Goal: Find specific page/section: Find specific page/section

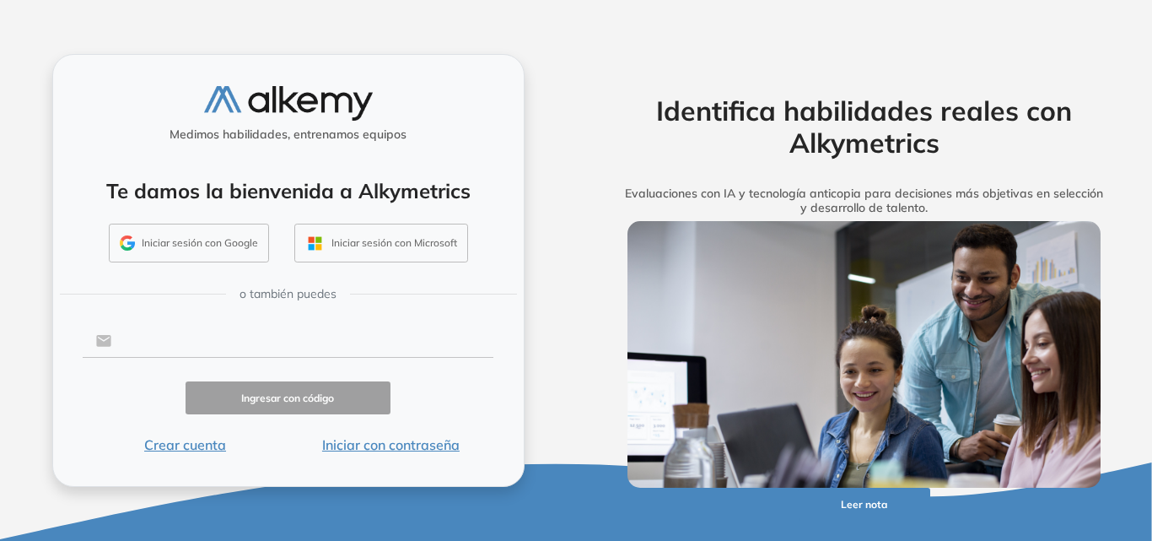
click at [337, 331] on input "text" at bounding box center [302, 341] width 382 height 32
click at [382, 450] on button "Iniciar con contraseña" at bounding box center [391, 444] width 206 height 20
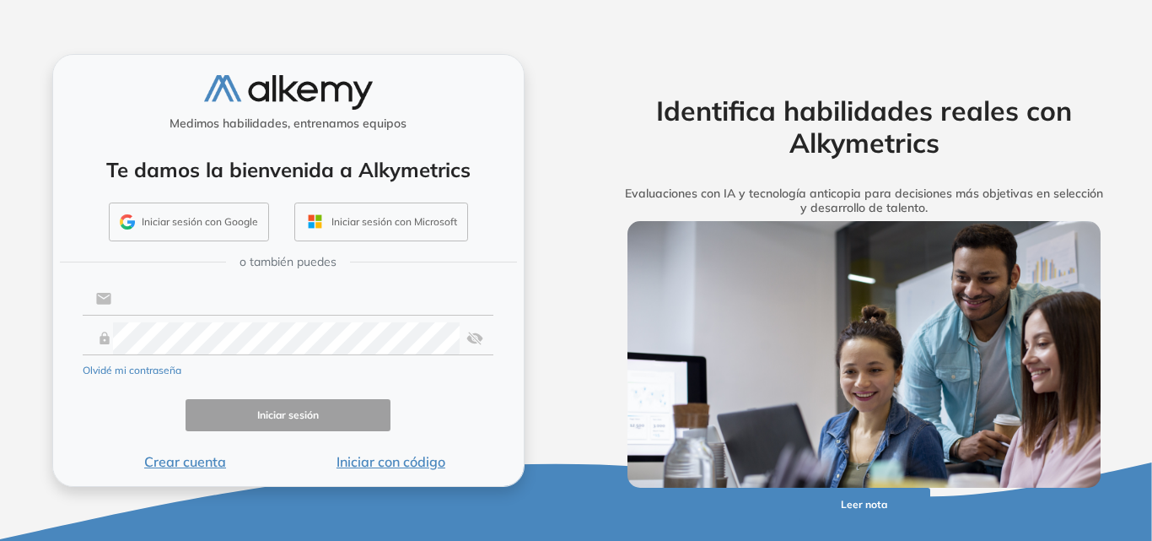
type input "**********"
click at [334, 305] on input "**********" at bounding box center [302, 299] width 382 height 32
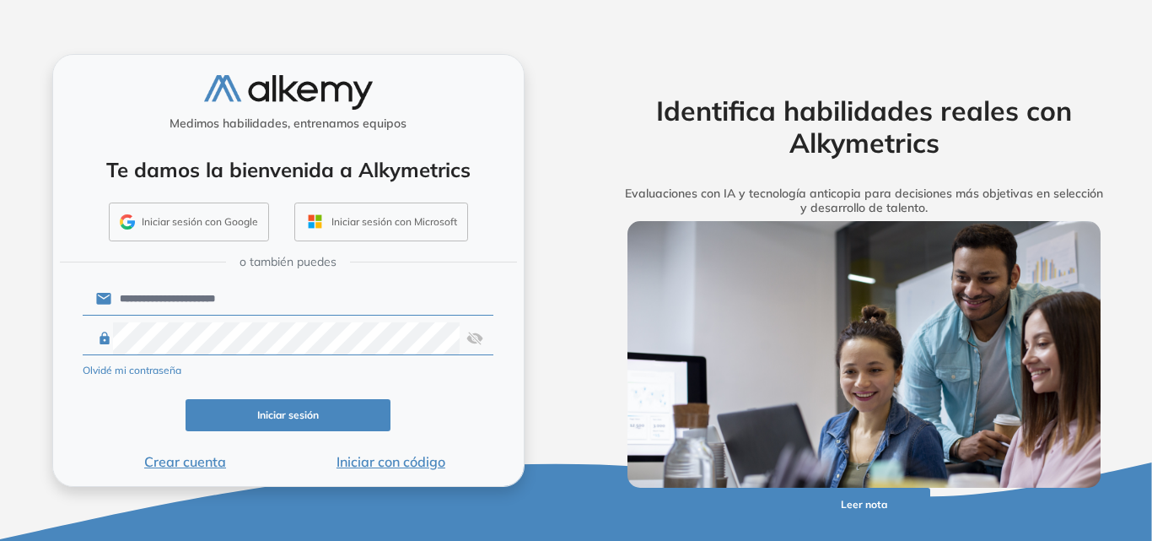
click at [350, 400] on button "Iniciar sesión" at bounding box center [289, 415] width 206 height 33
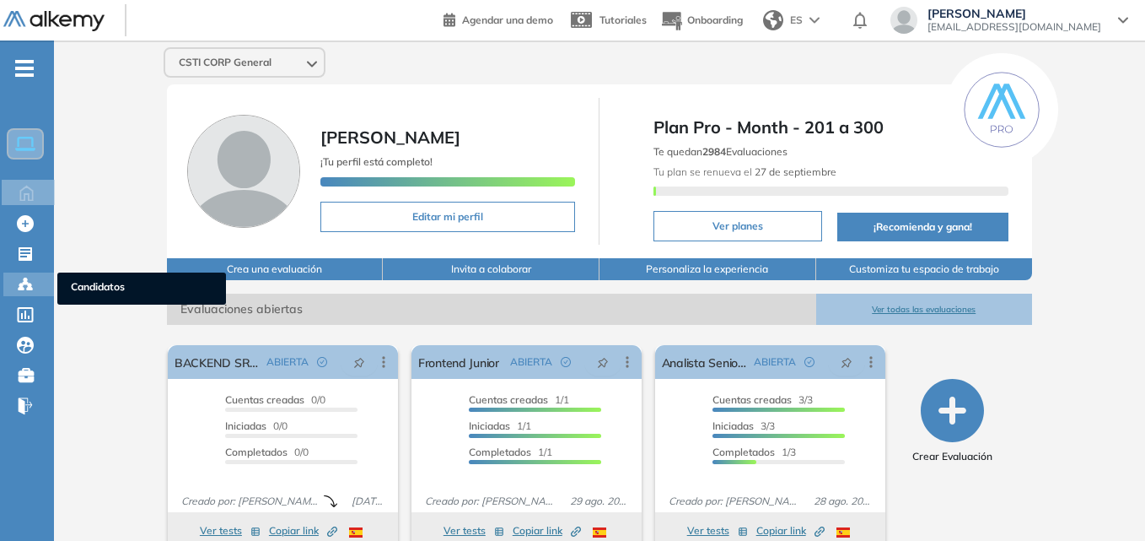
click at [19, 280] on icon at bounding box center [25, 284] width 17 height 17
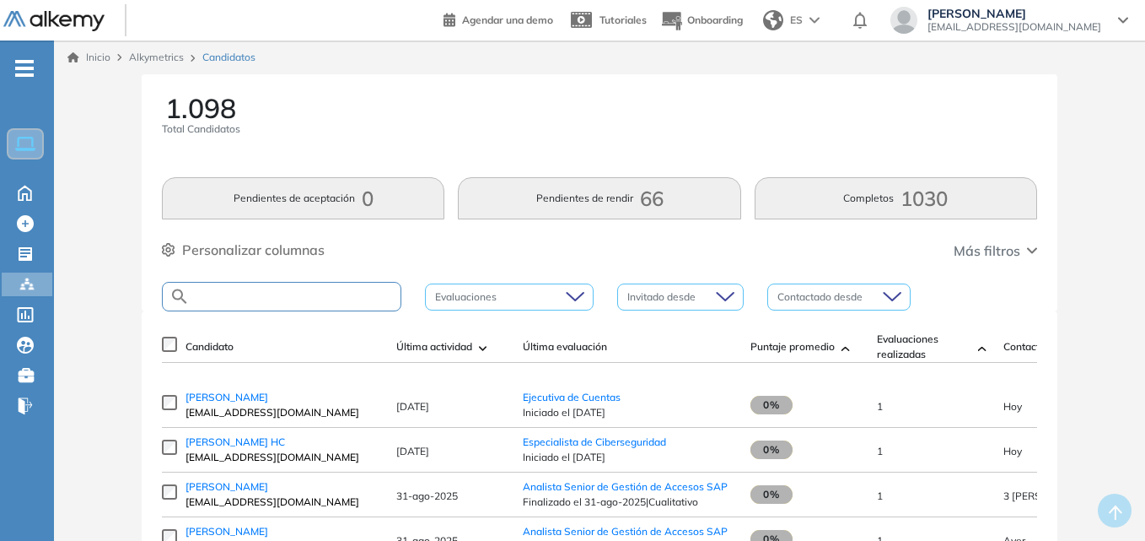
click at [271, 297] on input "text" at bounding box center [295, 296] width 211 height 13
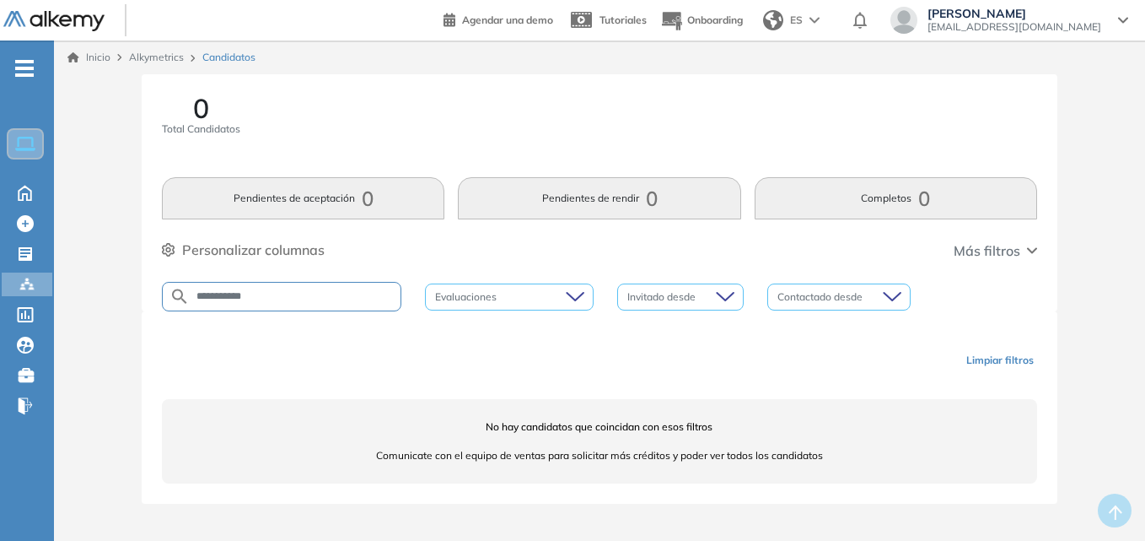
click at [272, 295] on input "**********" at bounding box center [295, 296] width 211 height 13
type input "******"
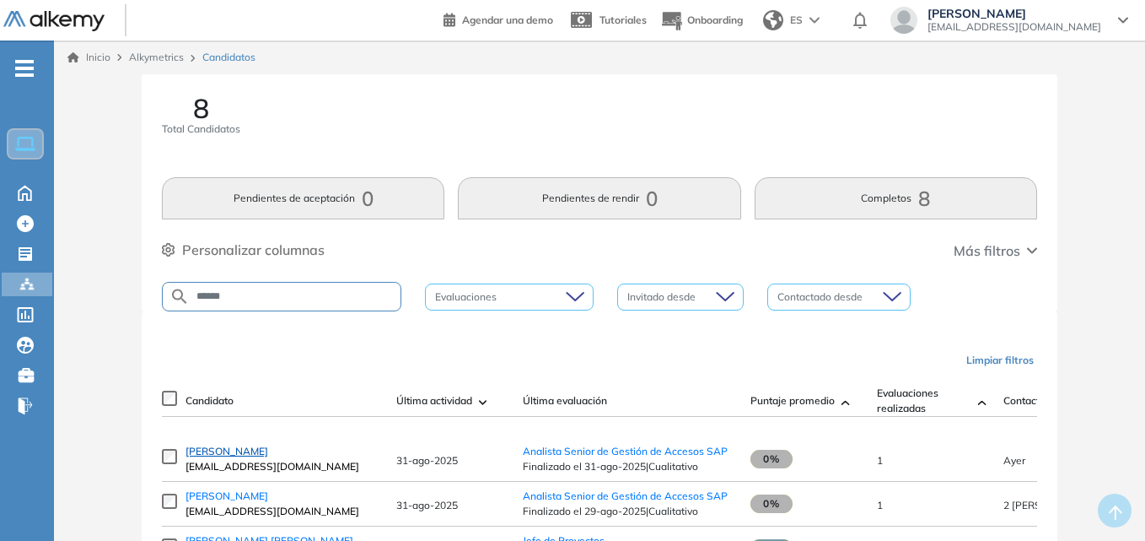
click at [229, 453] on span "[PERSON_NAME]" at bounding box center [227, 450] width 83 height 13
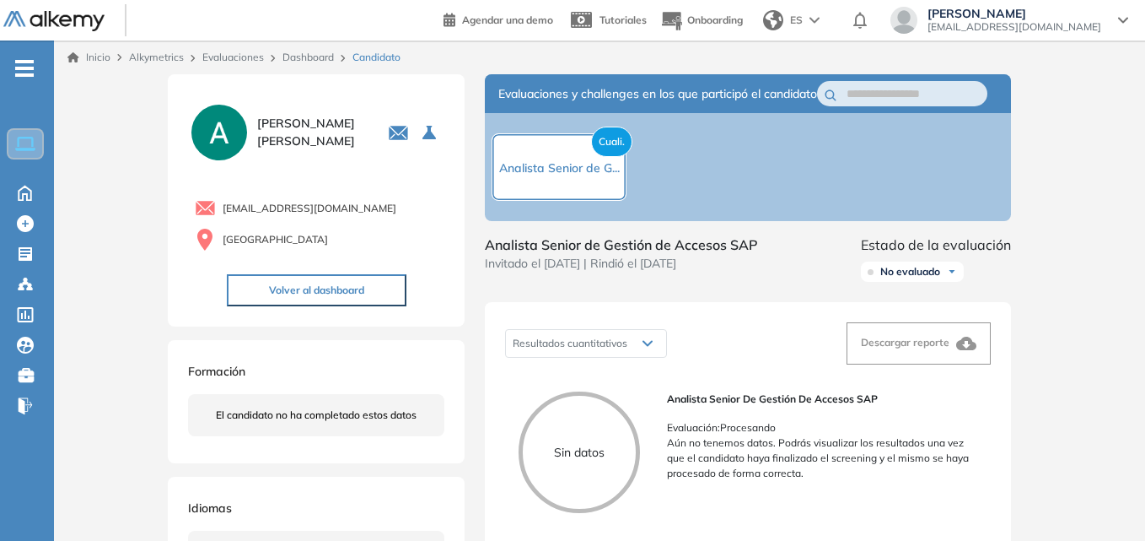
click at [1136, 137] on div "Inicio Alkymetrics Evaluaciones Dashboard Candidato Duración : 00:00:00 Cantida…" at bounding box center [599, 544] width 1091 height 1008
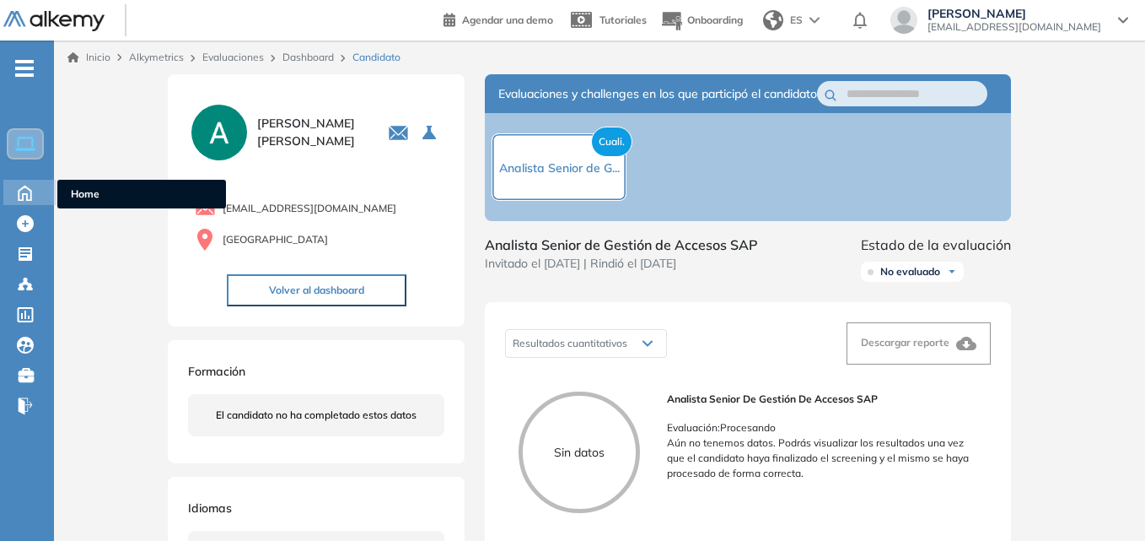
click at [34, 192] on icon at bounding box center [25, 191] width 30 height 20
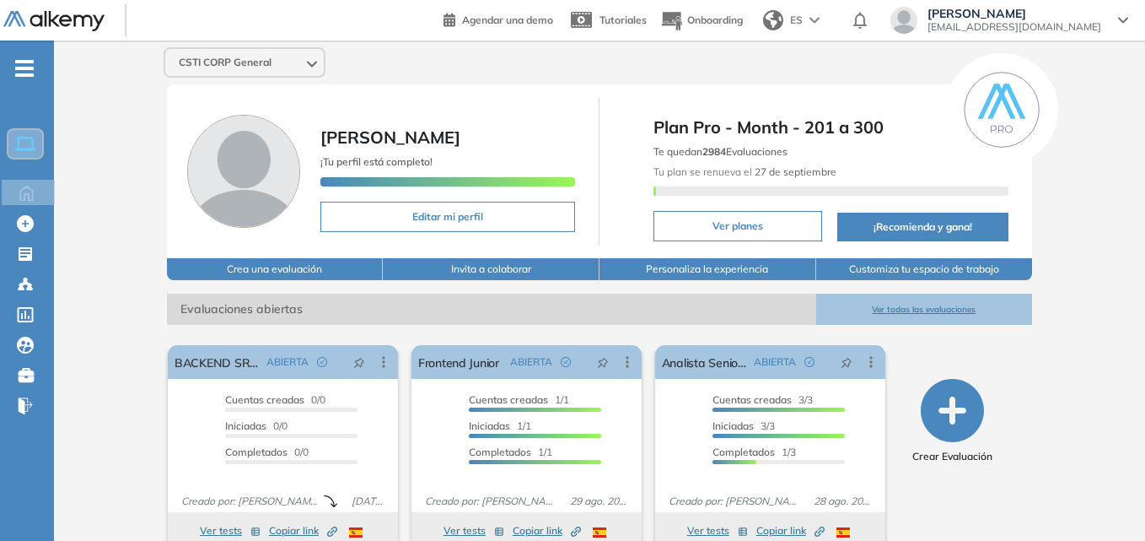
click at [487, 326] on div "El proctoring será activado ¡Importante!: Los usuarios que ya realizaron la eva…" at bounding box center [599, 549] width 891 height 449
drag, startPoint x: 1144, startPoint y: 160, endPoint x: 1148, endPoint y: 207, distance: 46.5
click at [1145, 207] on html "Perfil Todos los espacios Todos los espacios Home Home Alkymetrics Alkymetrics …" at bounding box center [572, 270] width 1145 height 541
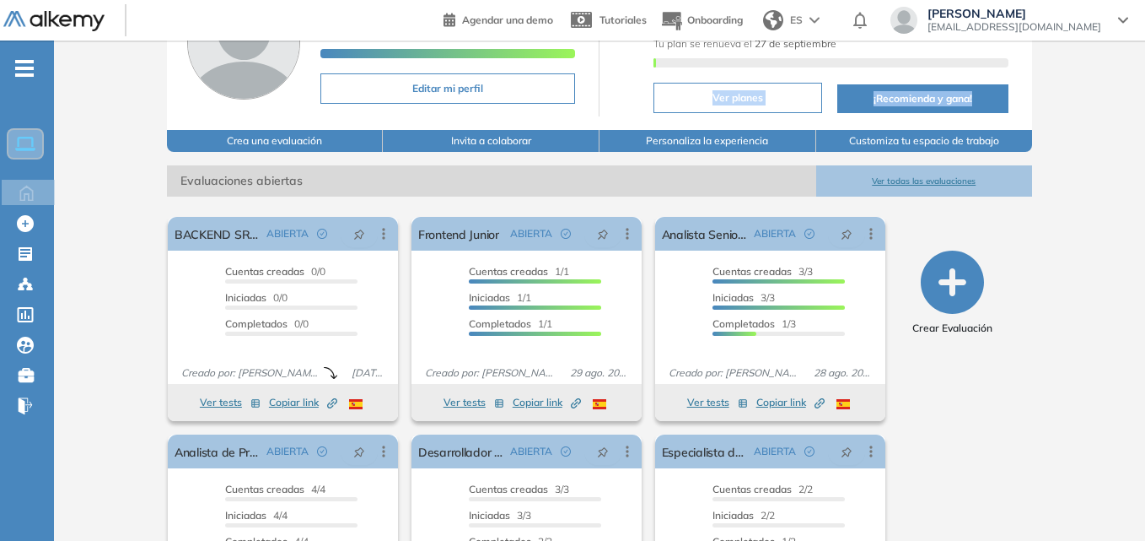
scroll to position [147, 0]
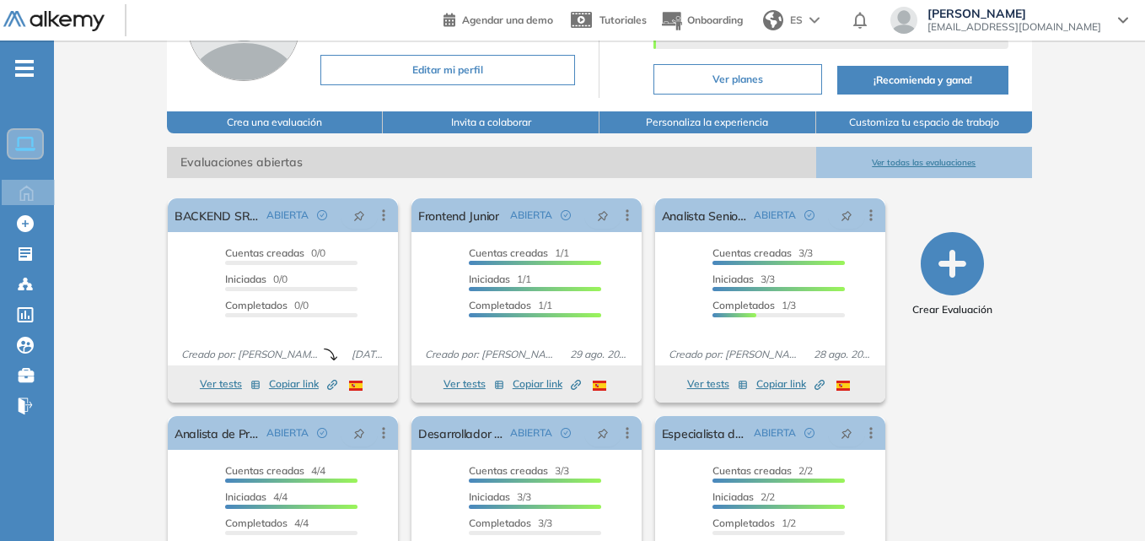
click at [553, 182] on div "El proctoring será activado ¡Importante!: Los usuarios que ya realizaron la eva…" at bounding box center [599, 402] width 891 height 449
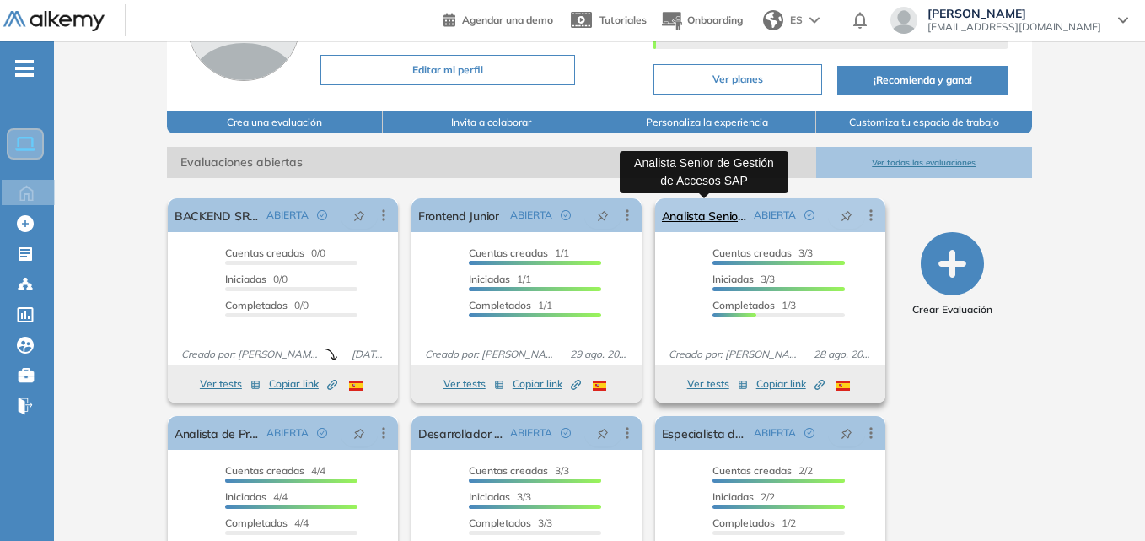
click at [705, 212] on link "Analista Senior de Gestión de Accesos SAP" at bounding box center [704, 215] width 85 height 34
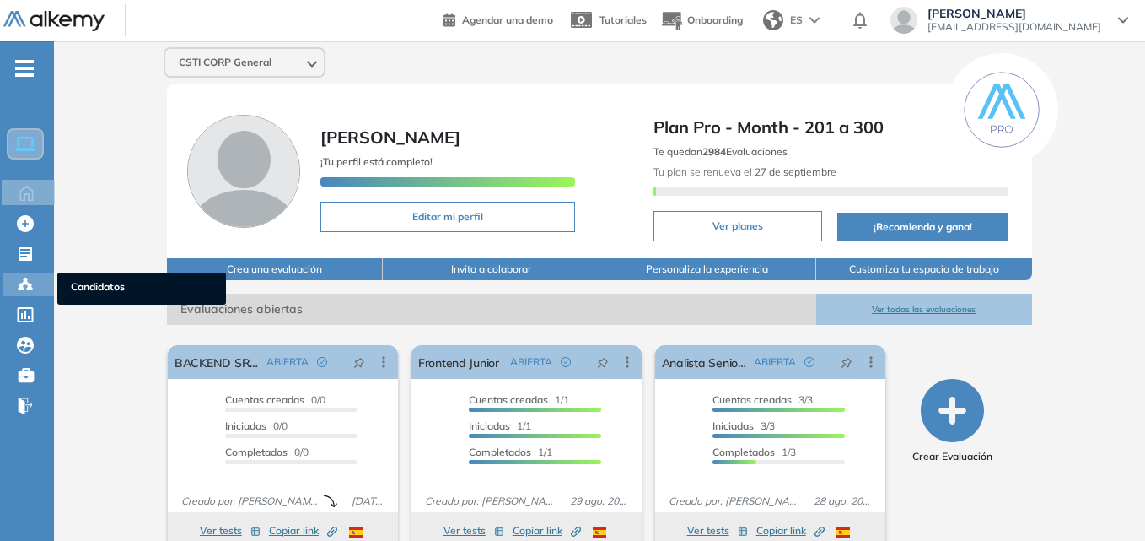
click at [28, 281] on icon at bounding box center [25, 284] width 17 height 17
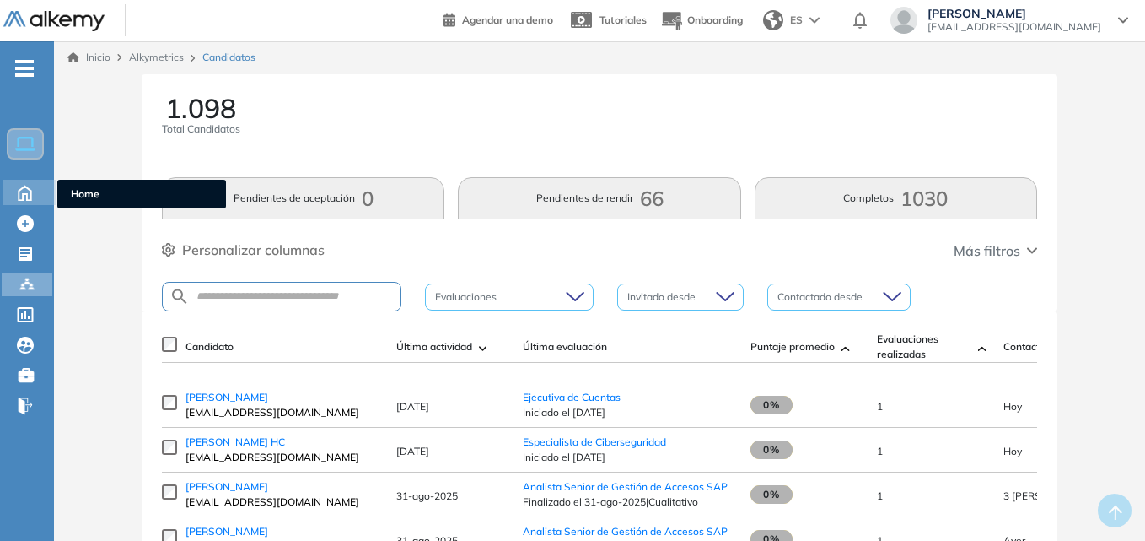
click at [28, 186] on icon at bounding box center [25, 191] width 30 height 20
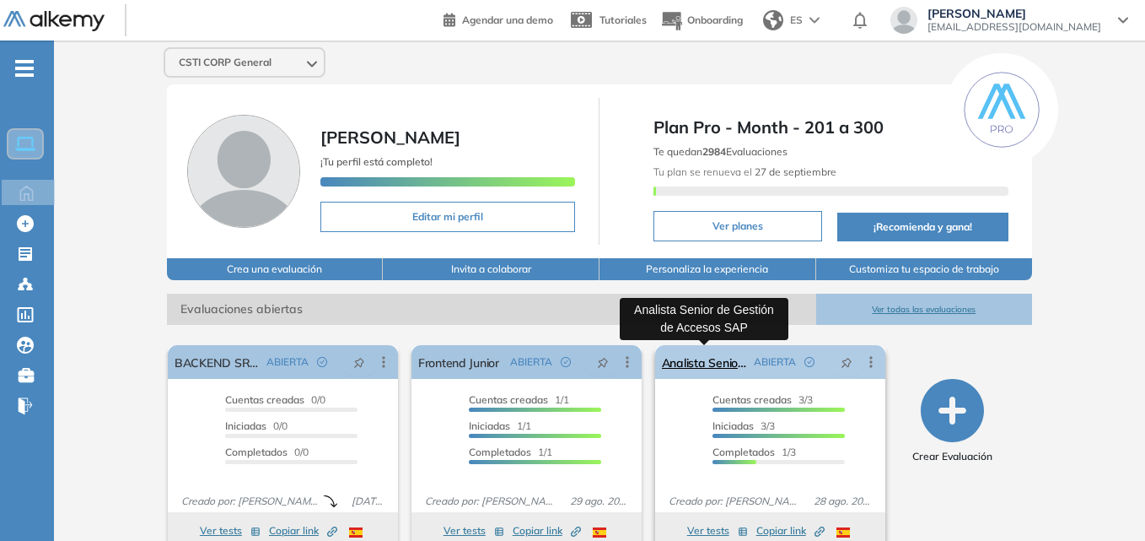
click at [699, 369] on link "Analista Senior de Gestión de Accesos SAP" at bounding box center [704, 362] width 85 height 34
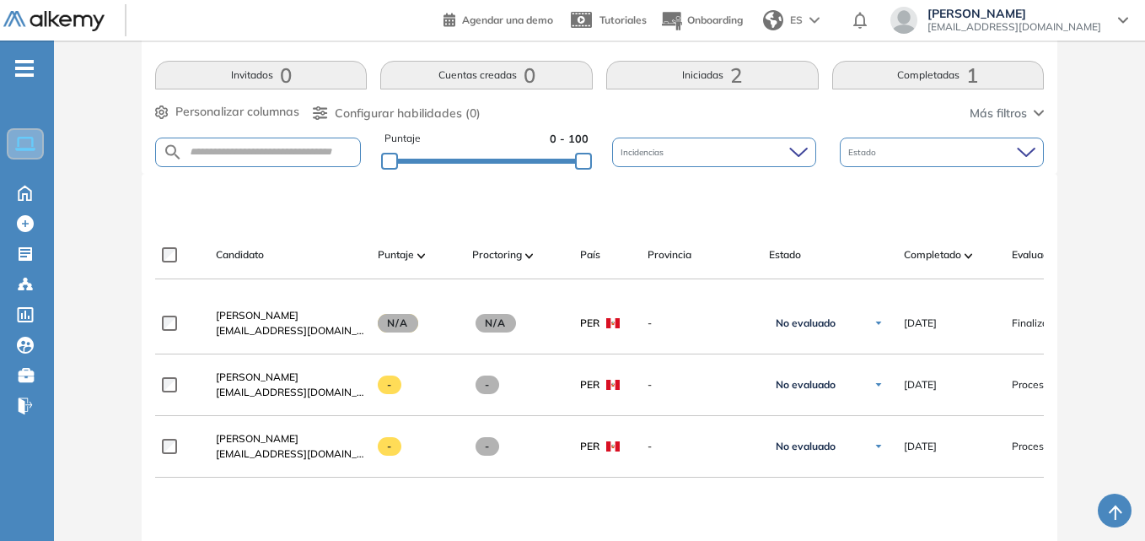
scroll to position [337, 0]
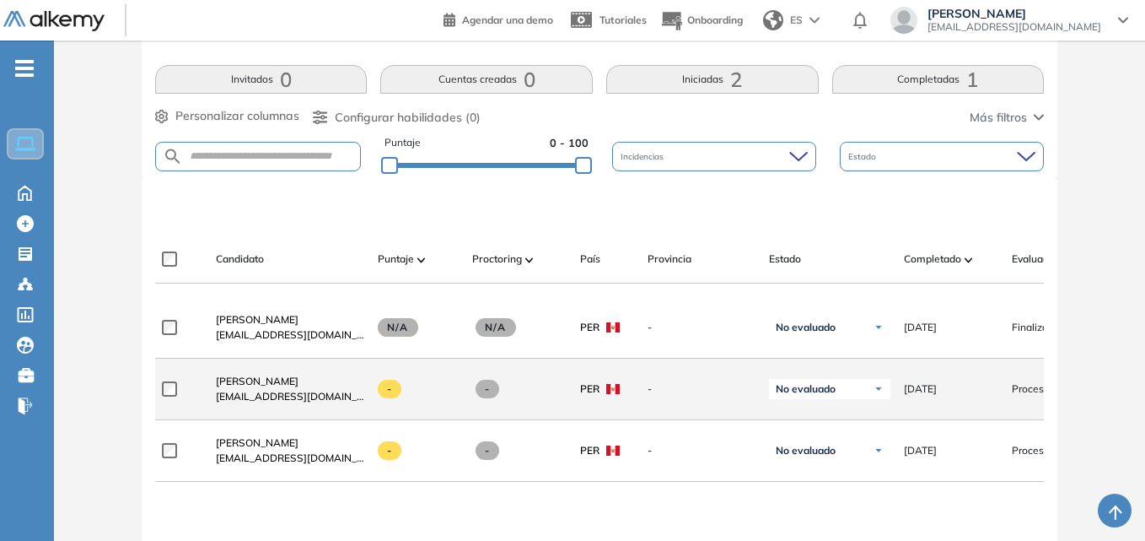
click at [380, 395] on span at bounding box center [390, 389] width 24 height 19
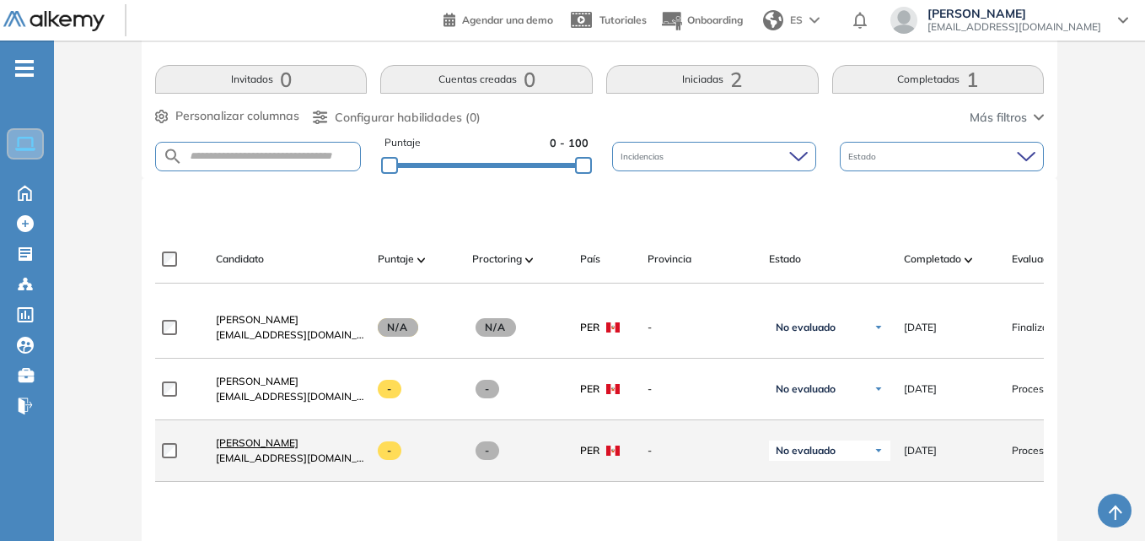
click at [250, 447] on span "[PERSON_NAME]" at bounding box center [257, 442] width 83 height 13
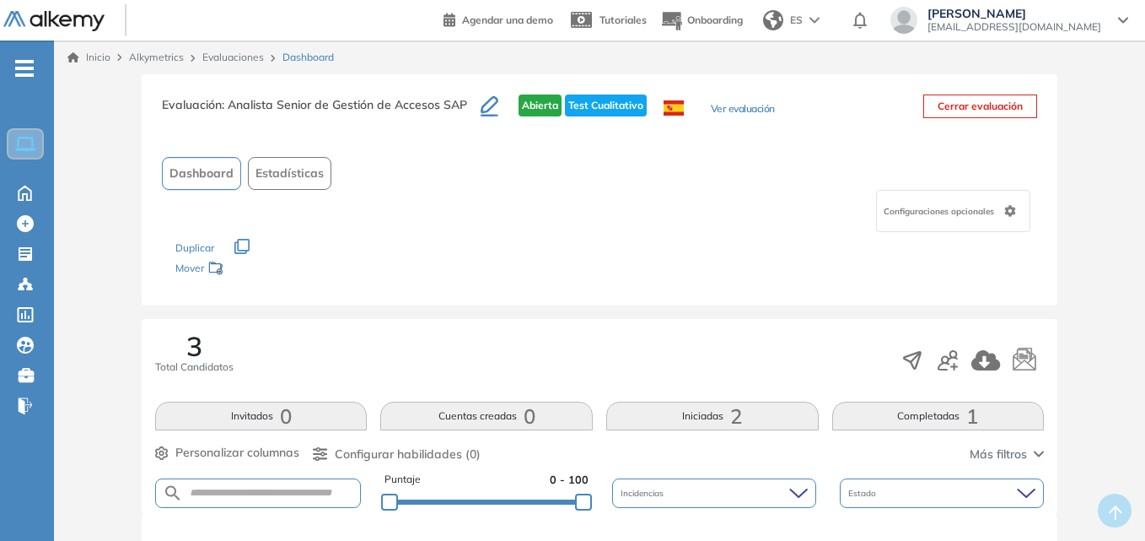
scroll to position [286, 0]
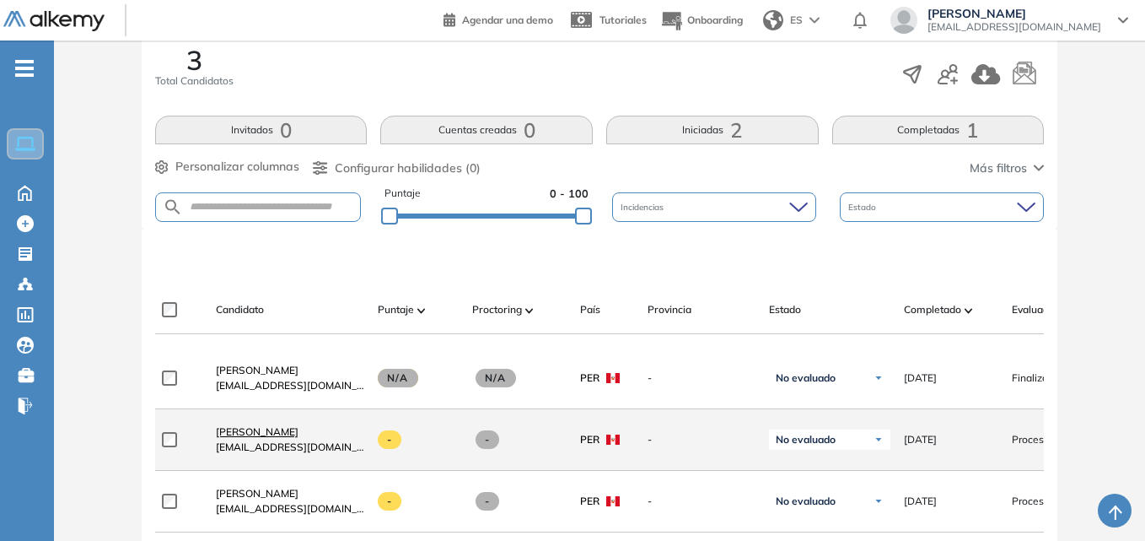
click at [227, 438] on span "[PERSON_NAME]" at bounding box center [257, 431] width 83 height 13
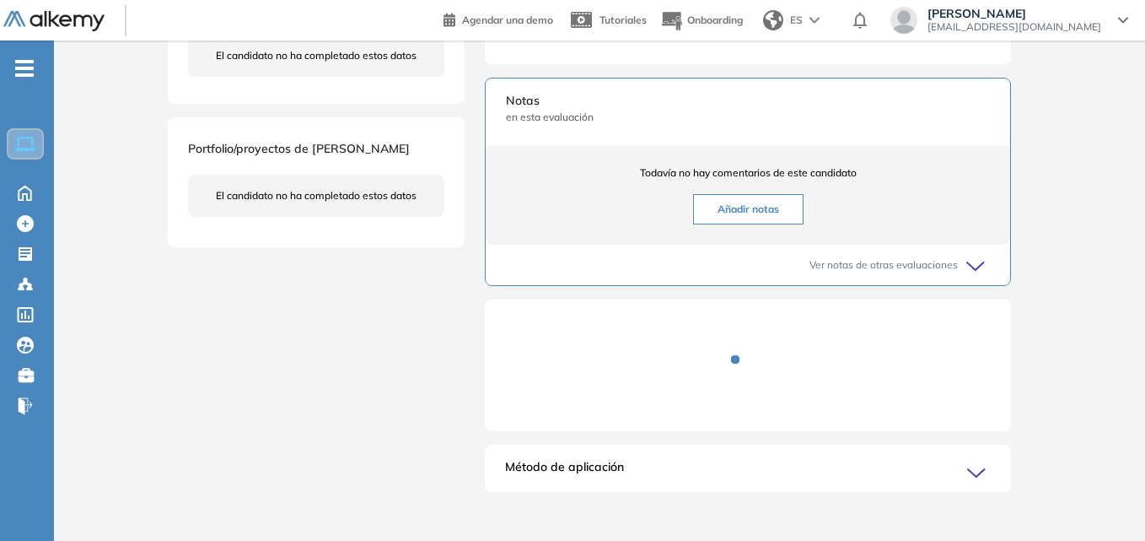
scroll to position [525, 0]
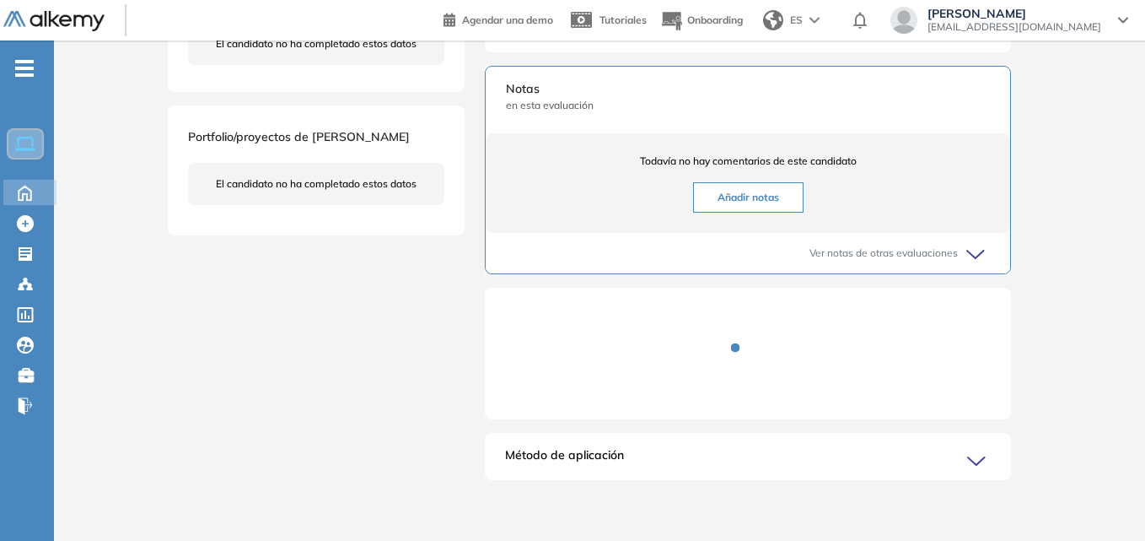
click at [35, 196] on icon at bounding box center [25, 191] width 30 height 20
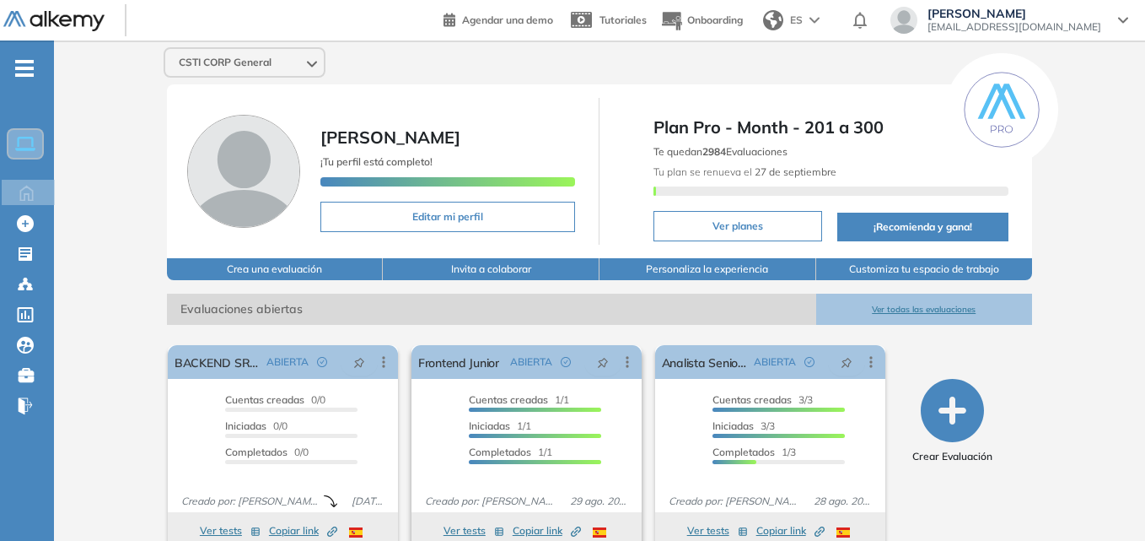
scroll to position [246, 0]
